Goal: Navigation & Orientation: Understand site structure

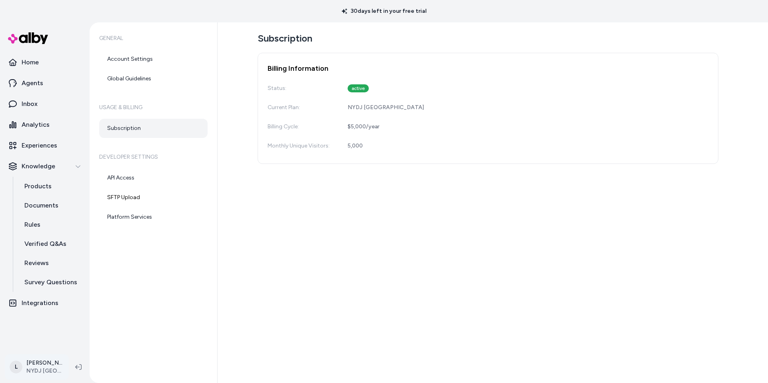
click at [49, 373] on html "30 days left in your free trial Home Agents Inbox Analytics Experiences Knowled…" at bounding box center [384, 191] width 768 height 383
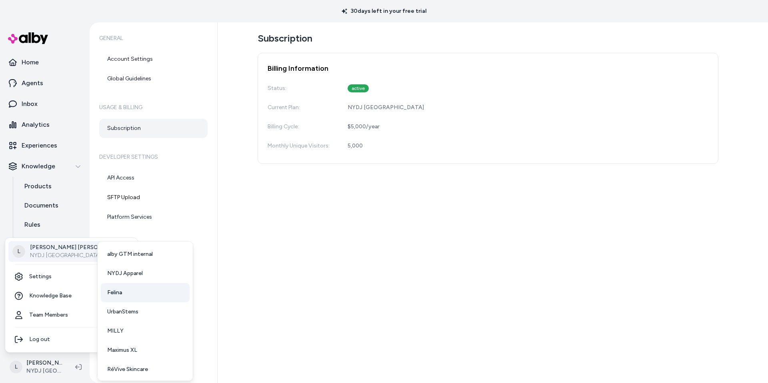
click at [127, 292] on link "Felina" at bounding box center [145, 292] width 89 height 19
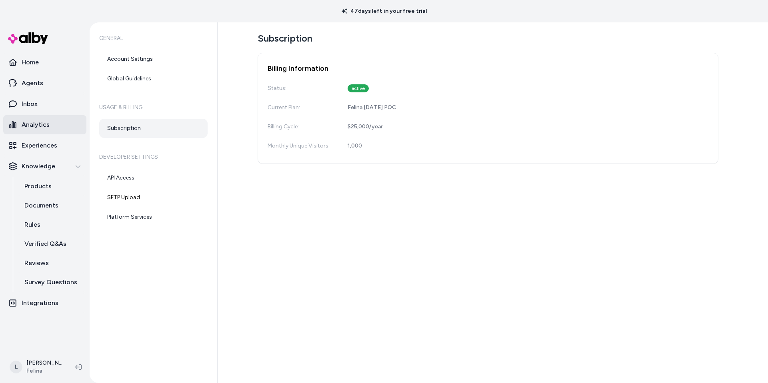
click at [39, 122] on p "Analytics" at bounding box center [36, 125] width 28 height 10
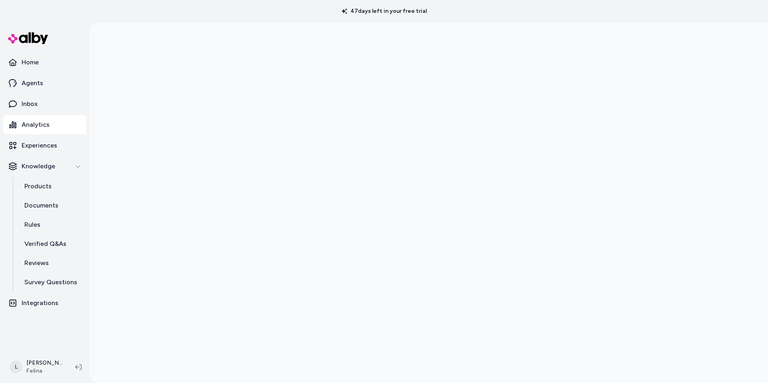
click at [155, 109] on div at bounding box center [429, 213] width 679 height 383
click at [751, 80] on div at bounding box center [429, 213] width 679 height 383
click at [768, 159] on div at bounding box center [429, 202] width 679 height 361
click at [720, 180] on div at bounding box center [429, 191] width 679 height 383
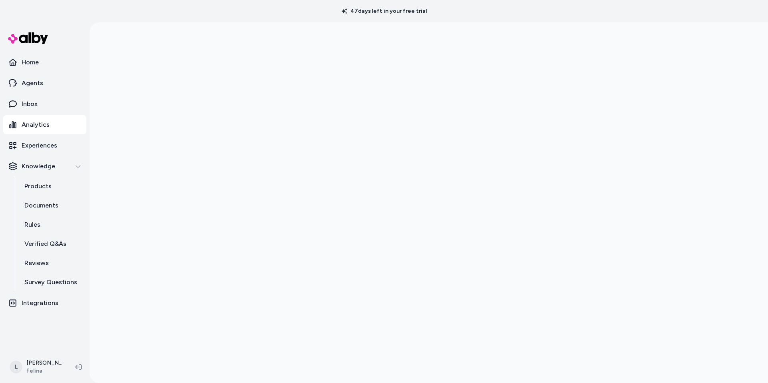
scroll to position [0, 0]
click at [47, 64] on link "Home" at bounding box center [44, 62] width 83 height 19
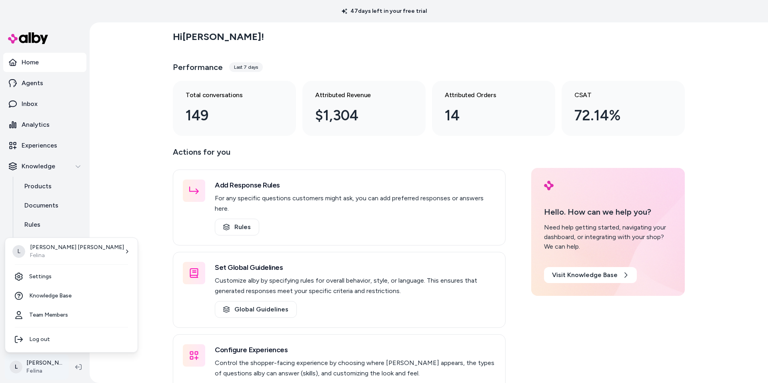
click at [33, 371] on html "47 days left in your free trial Home Agents Inbox Analytics Experiences Knowled…" at bounding box center [384, 191] width 768 height 383
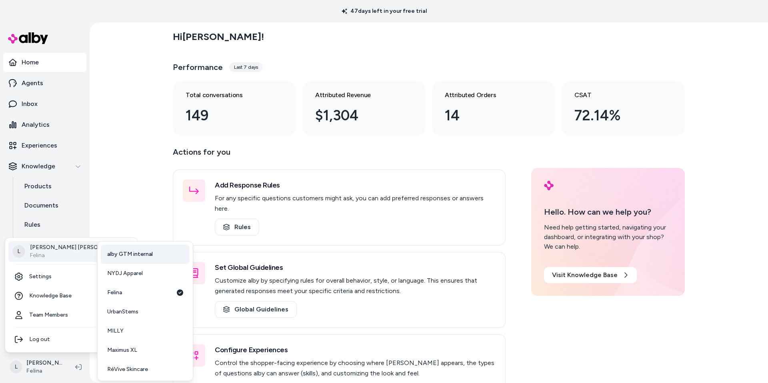
click at [133, 253] on span "alby GTM internal" at bounding box center [130, 255] width 46 height 8
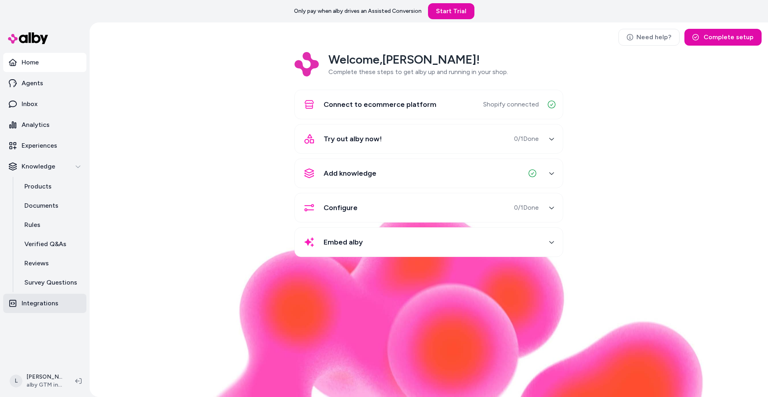
click at [42, 301] on p "Integrations" at bounding box center [40, 304] width 37 height 10
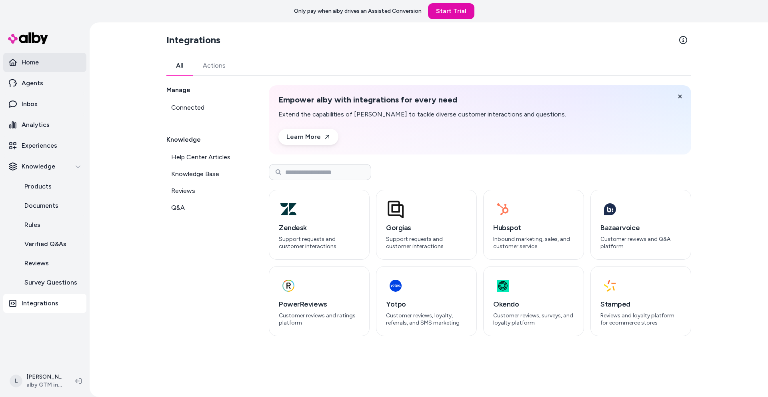
click at [35, 60] on p "Home" at bounding box center [30, 63] width 17 height 10
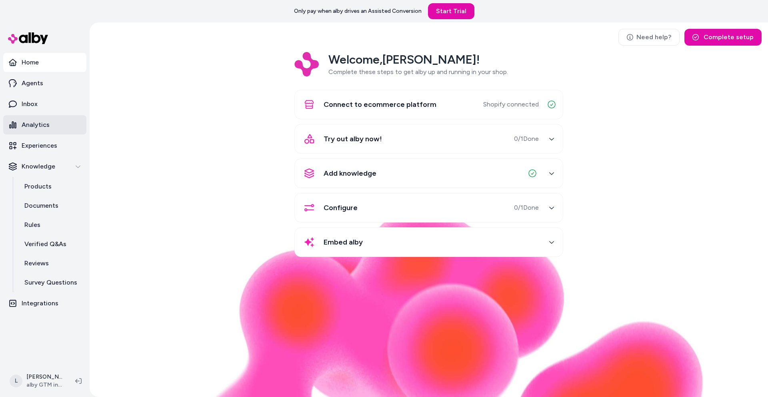
click at [30, 121] on p "Analytics" at bounding box center [36, 125] width 28 height 10
